Goal: Transaction & Acquisition: Book appointment/travel/reservation

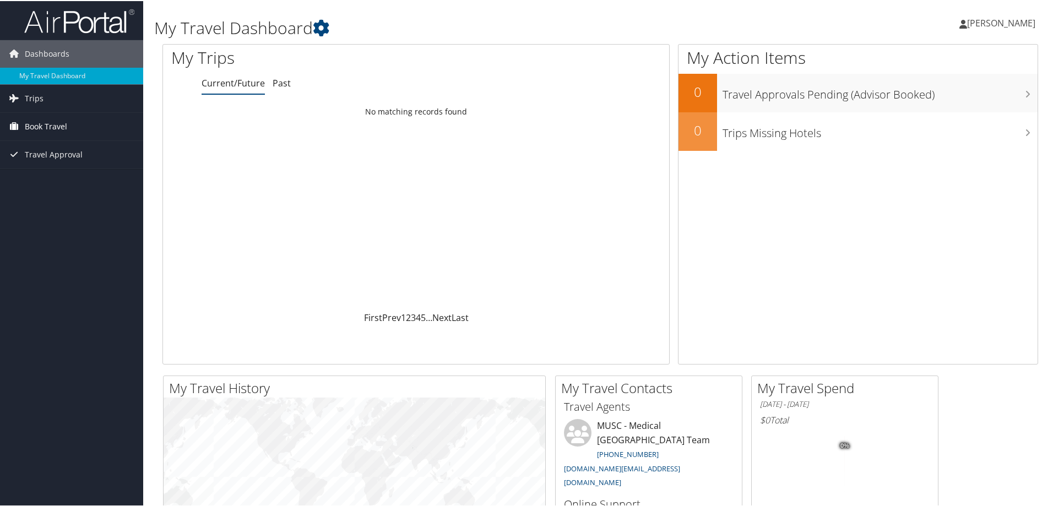
click at [60, 123] on span "Book Travel" at bounding box center [46, 126] width 42 height 28
click at [45, 125] on span "Book Travel" at bounding box center [46, 126] width 42 height 28
click at [56, 178] on link "Book/Manage Online Trips" at bounding box center [71, 180] width 143 height 17
click at [997, 19] on span "[PERSON_NAME]" at bounding box center [1001, 22] width 68 height 12
click at [931, 186] on link "Sign Out" at bounding box center [972, 179] width 123 height 19
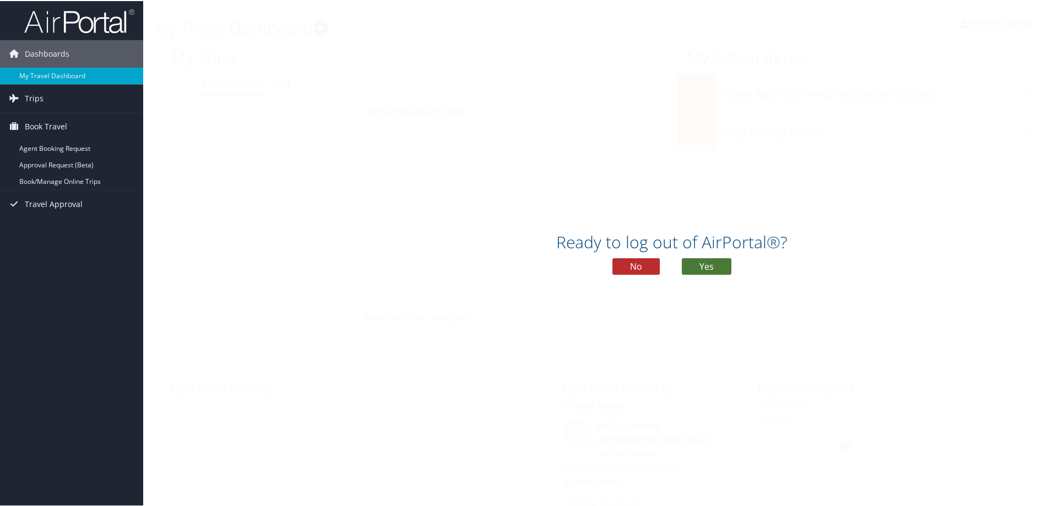
click at [718, 269] on button "Yes" at bounding box center [707, 265] width 50 height 17
